Goal: Task Accomplishment & Management: Use online tool/utility

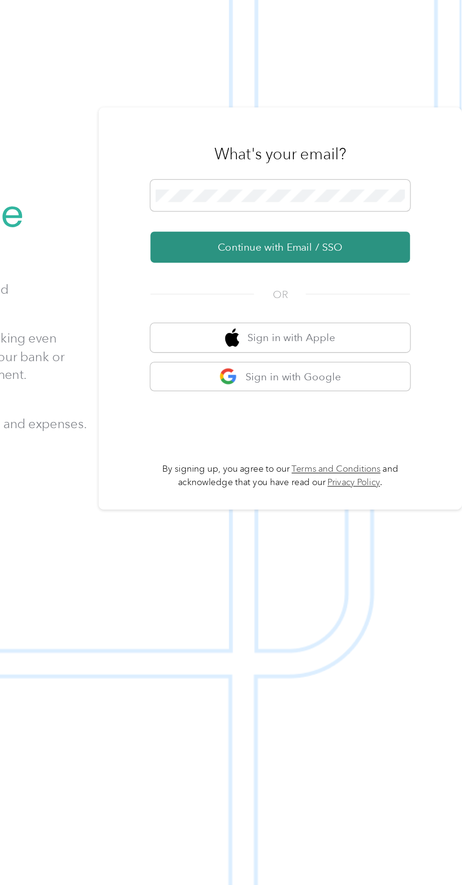
click at [379, 482] on button "Continue with Email / SSO" at bounding box center [347, 472] width 168 height 20
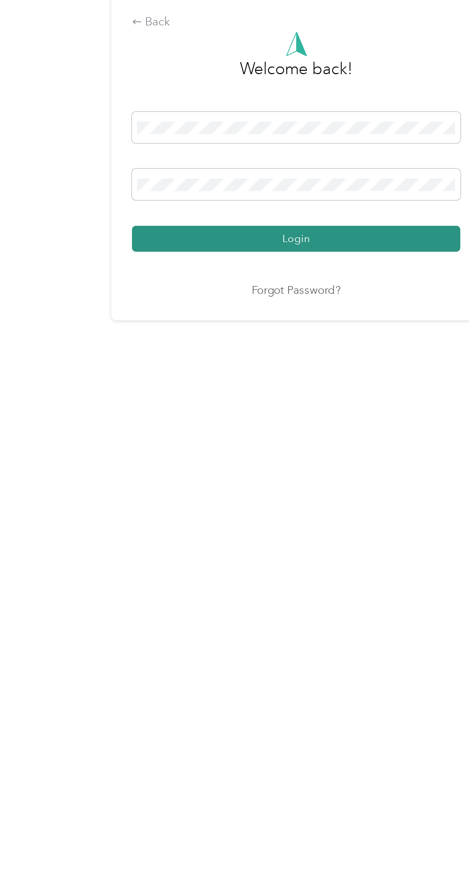
click at [300, 516] on button "Login" at bounding box center [232, 507] width 212 height 17
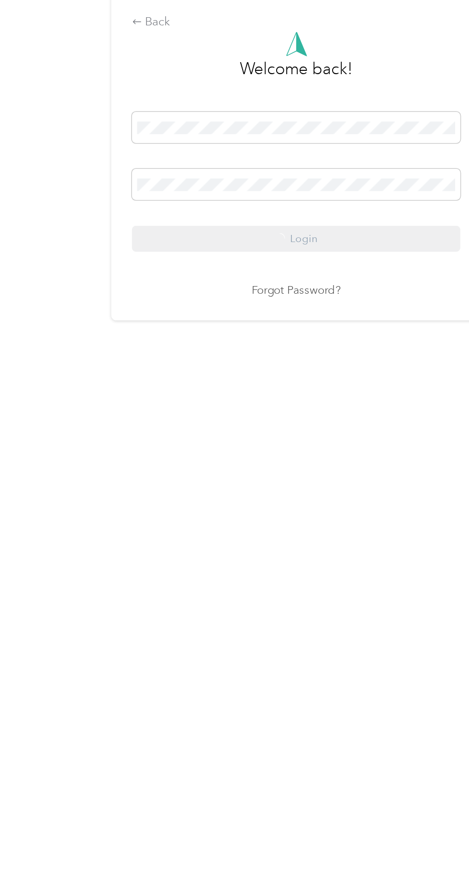
scroll to position [0, 0]
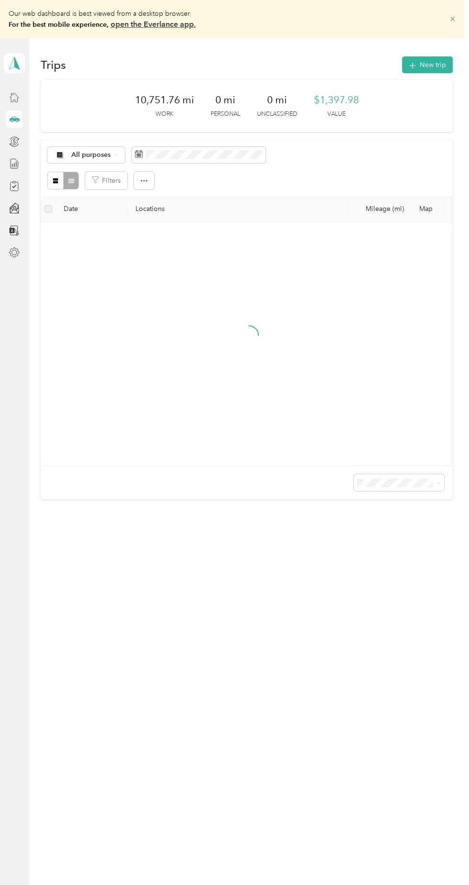
click at [455, 19] on icon at bounding box center [452, 19] width 4 height 4
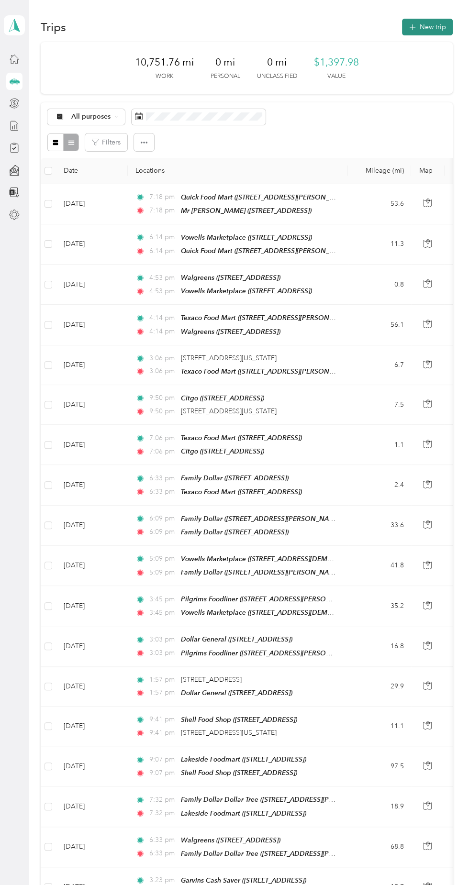
click at [430, 22] on button "New trip" at bounding box center [427, 27] width 51 height 17
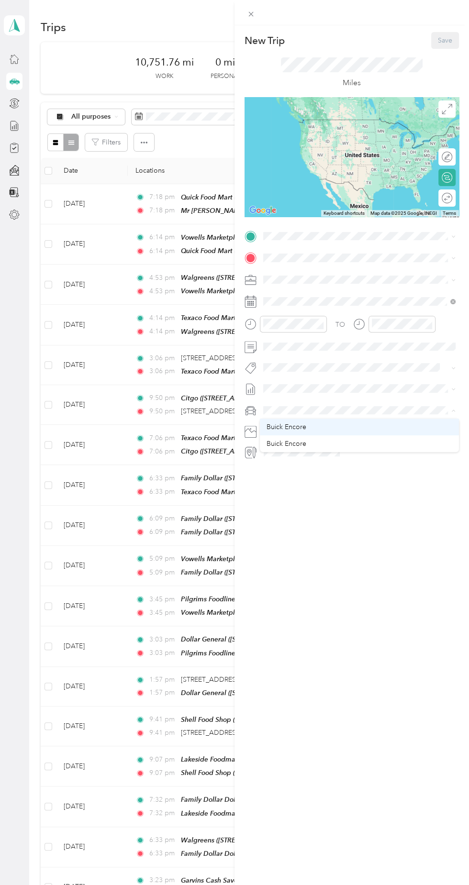
click at [308, 427] on div "Buick Encore" at bounding box center [360, 427] width 186 height 10
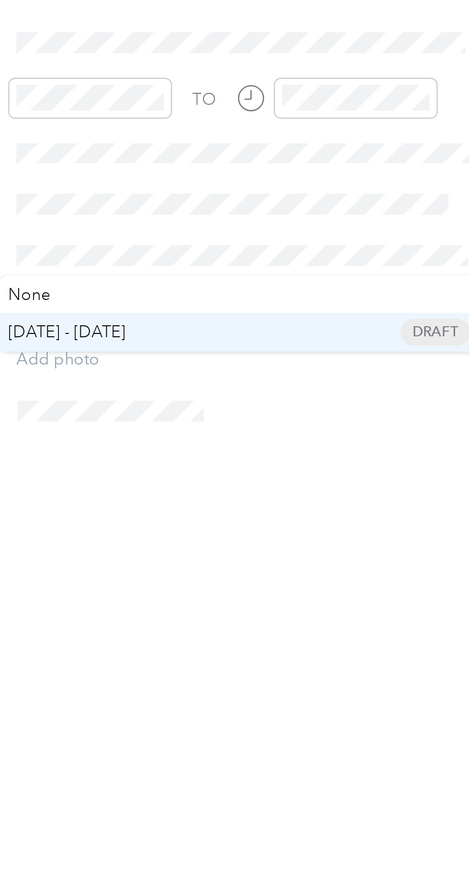
click at [310, 419] on span "Sep 1 - 15, 2025 Draft" at bounding box center [356, 419] width 186 height 9
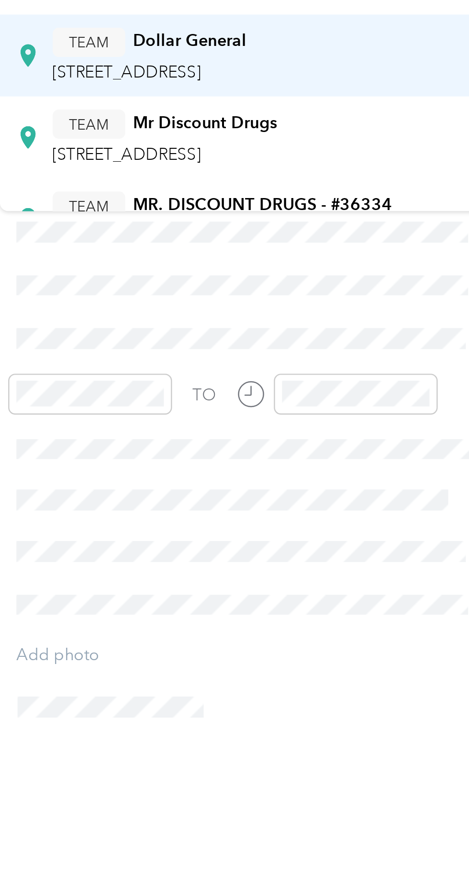
click at [339, 193] on span "4305 8th St, 393075952, Meridian, MS, USA" at bounding box center [308, 193] width 61 height 8
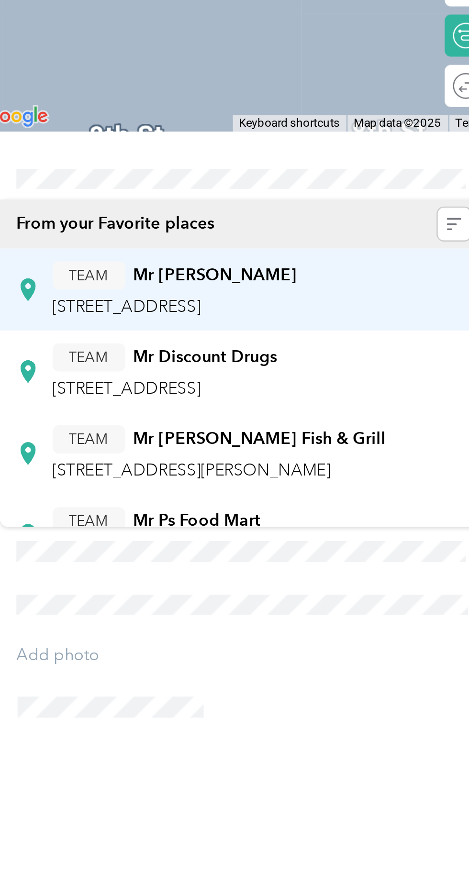
click at [339, 286] on span "10580 Old Highway 80 W, 393077065, Meridian, MS, USA" at bounding box center [308, 288] width 61 height 8
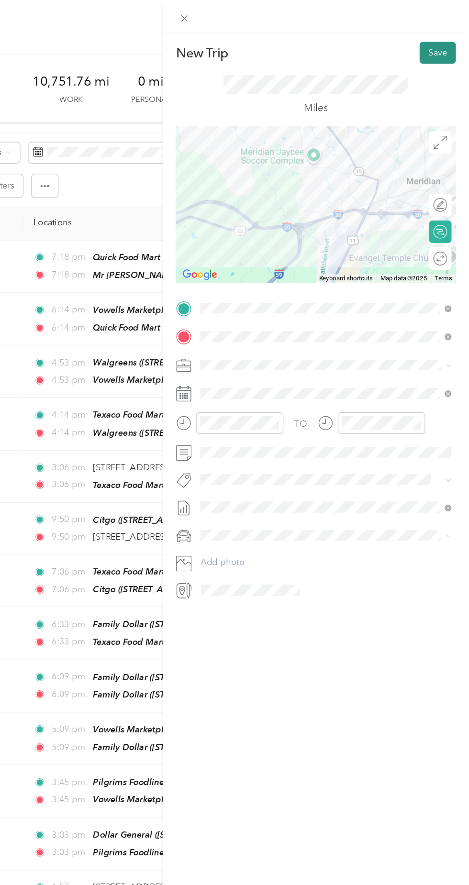
click at [444, 42] on button "Save" at bounding box center [445, 40] width 28 height 17
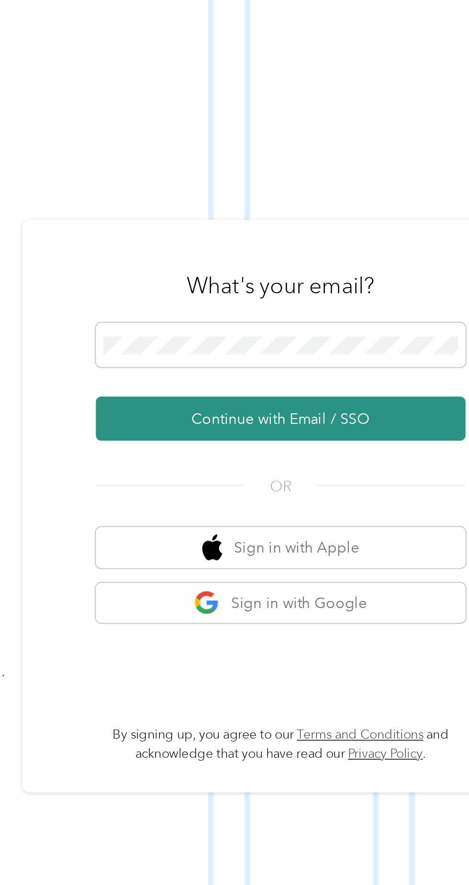
click at [368, 482] on button "Continue with Email / SSO" at bounding box center [347, 472] width 168 height 20
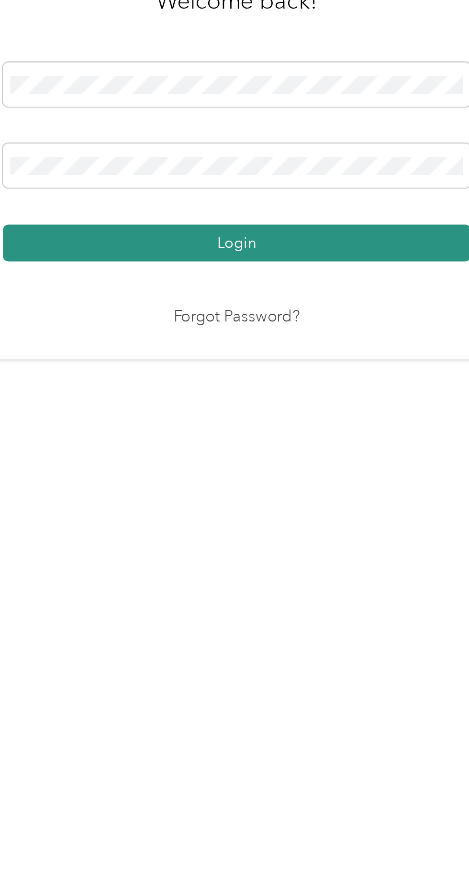
click at [290, 516] on button "Login" at bounding box center [232, 507] width 212 height 17
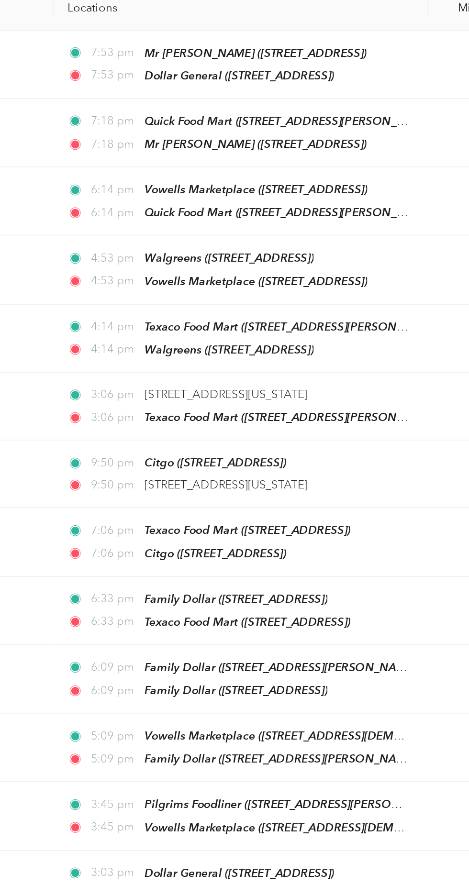
scroll to position [26, 0]
